Goal: Register for event/course

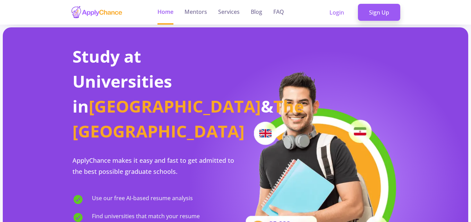
scroll to position [69, 0]
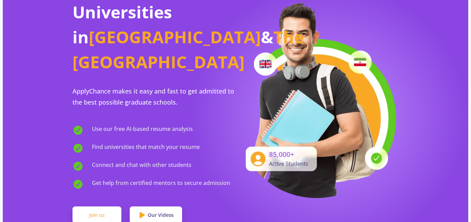
click at [100, 207] on link "Join us" at bounding box center [96, 215] width 49 height 17
click at [97, 207] on link "Join us" at bounding box center [96, 215] width 49 height 17
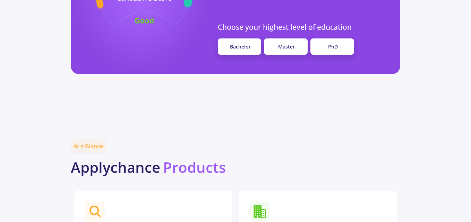
scroll to position [659, 0]
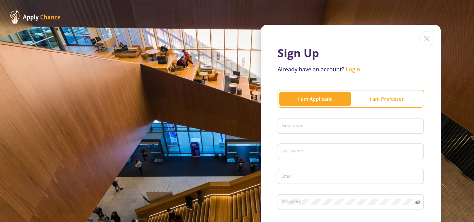
click at [317, 99] on div "I am Applicant" at bounding box center [314, 98] width 71 height 7
click at [300, 129] on input "First name" at bounding box center [351, 127] width 141 height 6
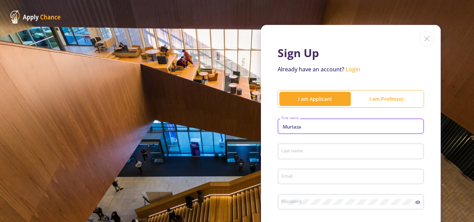
type input "Murtaza"
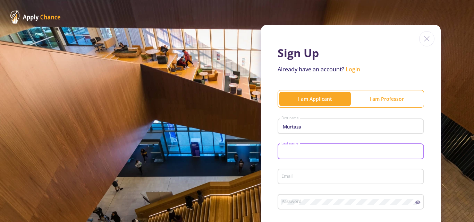
click at [293, 154] on input "Last name" at bounding box center [351, 152] width 141 height 6
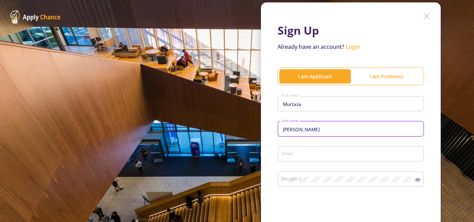
scroll to position [35, 0]
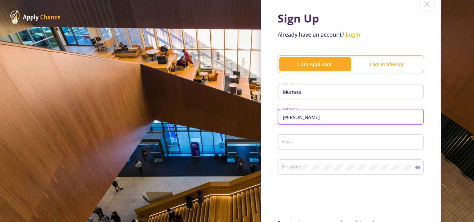
type input "[PERSON_NAME]"
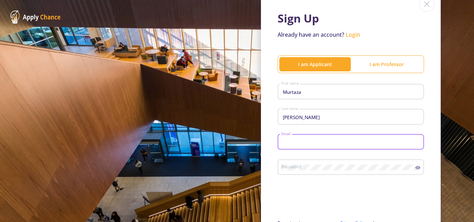
click at [296, 142] on input "Email" at bounding box center [351, 142] width 141 height 6
type input "[EMAIL_ADDRESS][DOMAIN_NAME]"
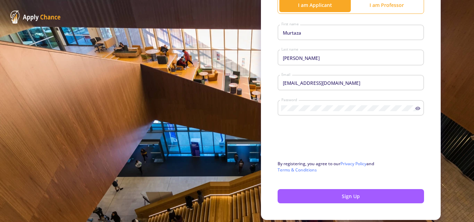
scroll to position [104, 0]
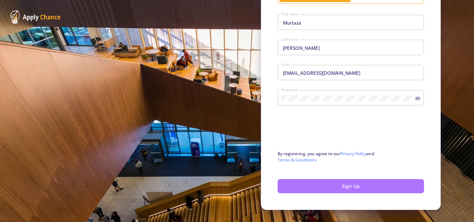
click at [338, 185] on button "Sign Up" at bounding box center [350, 186] width 146 height 14
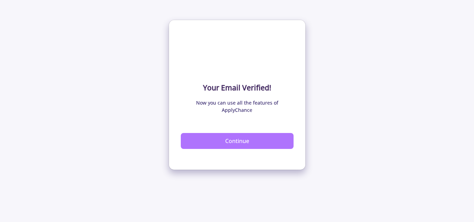
click at [227, 136] on button "Continue" at bounding box center [237, 141] width 113 height 16
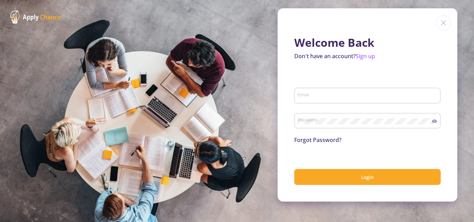
type input "[EMAIL_ADDRESS][DOMAIN_NAME]"
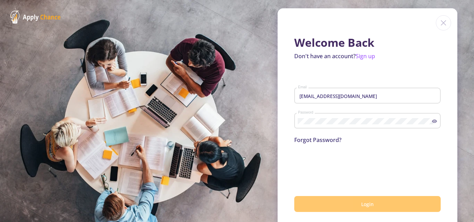
click at [363, 204] on span "Login" at bounding box center [367, 204] width 12 height 7
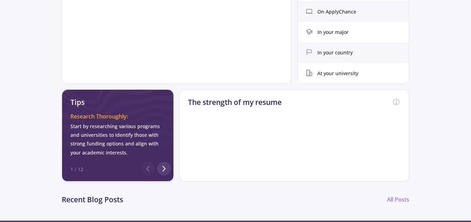
scroll to position [277, 0]
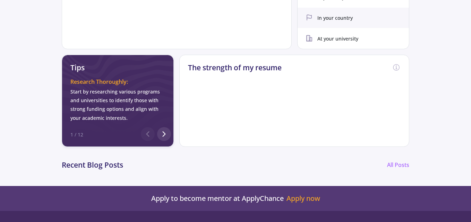
click at [199, 76] on div "The strength of my resume" at bounding box center [294, 69] width 229 height 28
click at [218, 99] on div "The strength of my resume" at bounding box center [294, 101] width 230 height 92
click at [109, 91] on div "Start by researching various programs and universities to identify those with s…" at bounding box center [117, 104] width 95 height 35
click at [281, 78] on div "The strength of my resume" at bounding box center [294, 69] width 229 height 28
drag, startPoint x: 282, startPoint y: 67, endPoint x: 227, endPoint y: 72, distance: 55.4
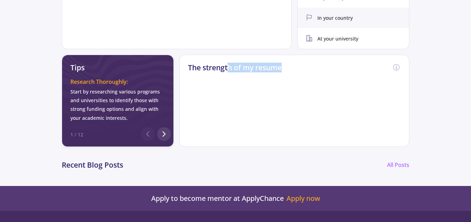
click at [227, 72] on div "The strength of my resume" at bounding box center [294, 69] width 229 height 28
click at [206, 75] on div "The strength of my resume" at bounding box center [294, 69] width 229 height 28
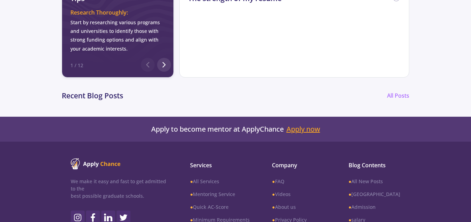
click at [295, 131] on link "Apply now" at bounding box center [303, 129] width 34 height 8
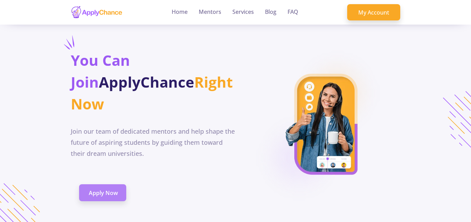
click at [109, 197] on span "Apply Now" at bounding box center [103, 193] width 29 height 8
click at [111, 197] on span "Apply Now" at bounding box center [103, 193] width 29 height 8
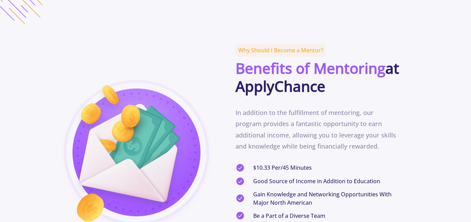
scroll to position [312, 0]
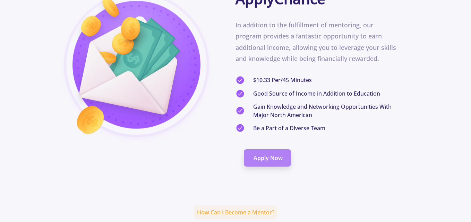
click at [260, 162] on span "Apply Now" at bounding box center [267, 158] width 29 height 8
click at [263, 162] on span "Apply Now" at bounding box center [267, 158] width 29 height 8
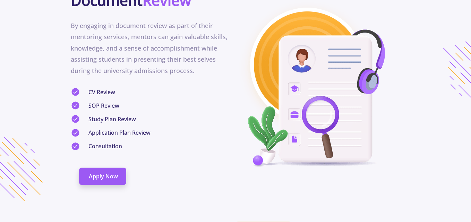
scroll to position [1318, 0]
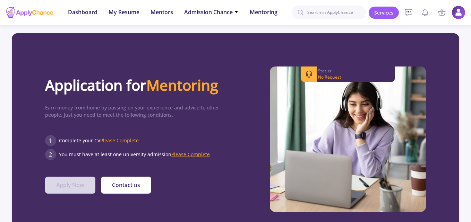
click at [122, 139] on span "Please Complete" at bounding box center [119, 140] width 38 height 7
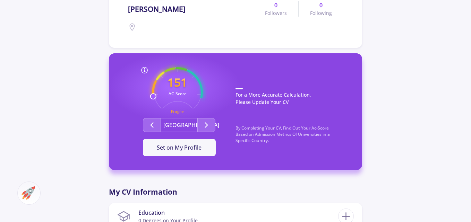
scroll to position [208, 0]
